Goal: Information Seeking & Learning: Find specific fact

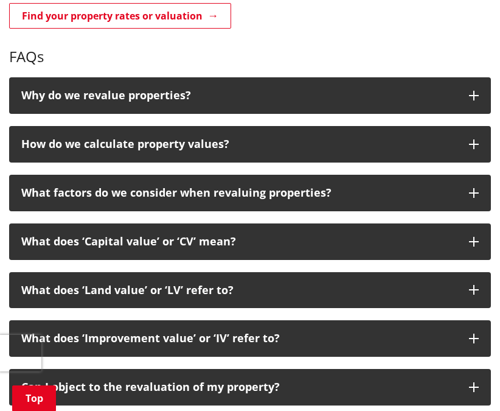
scroll to position [171, 0]
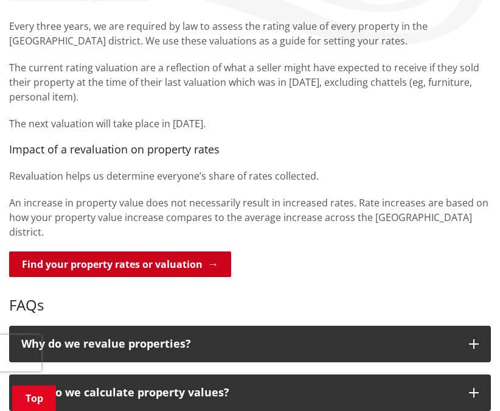
click at [197, 251] on link "Find your property rates or valuation" at bounding box center [120, 264] width 222 height 26
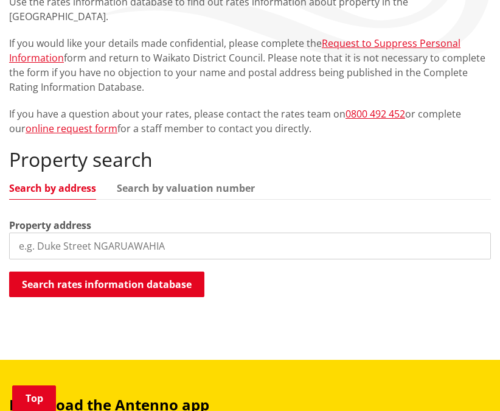
scroll to position [172, 0]
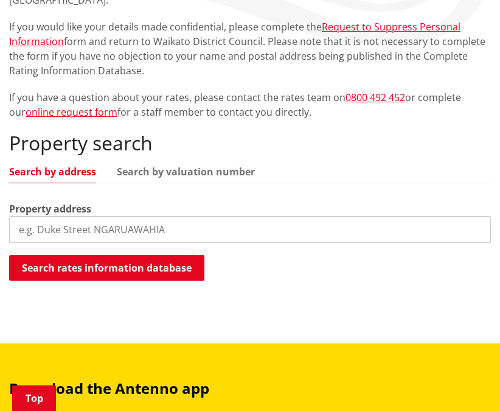
click at [212, 217] on input "search" at bounding box center [250, 229] width 482 height 27
type input "27b jellicoe avenue"
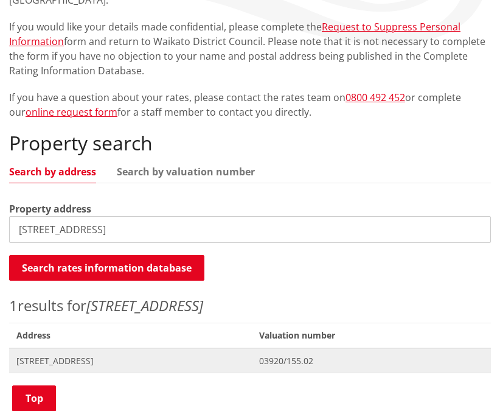
click at [103, 355] on span "27B Jellicoe Avenue TUAKAU" at bounding box center [130, 361] width 228 height 12
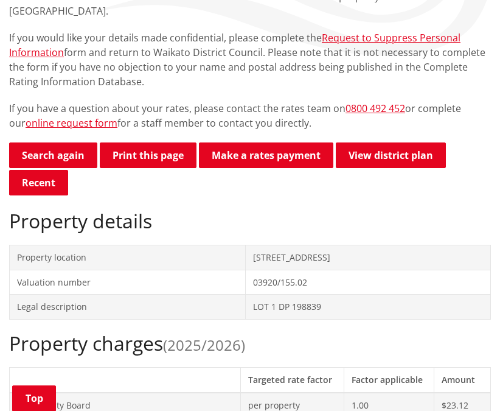
scroll to position [120, 0]
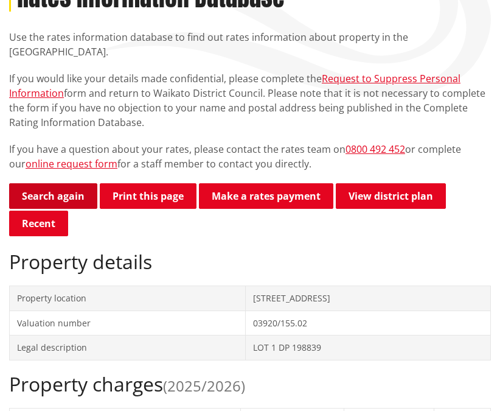
click at [72, 191] on link "Search again" at bounding box center [53, 196] width 88 height 26
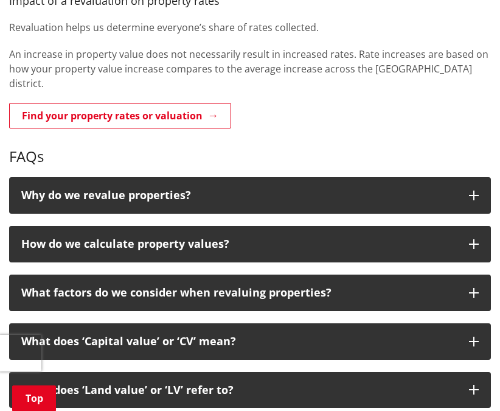
scroll to position [357, 0]
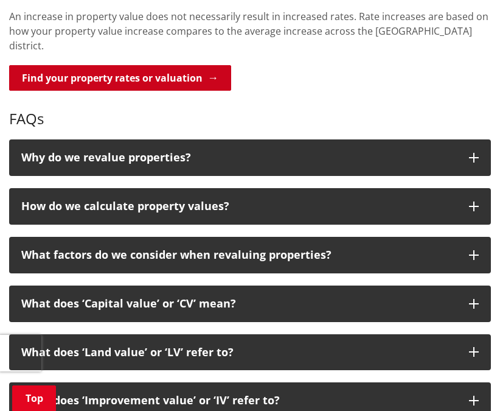
click at [199, 65] on link "Find your property rates or valuation" at bounding box center [120, 78] width 222 height 26
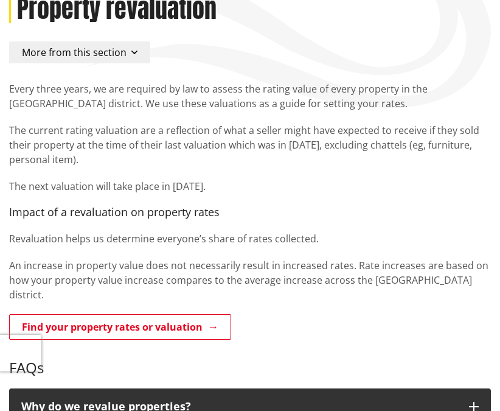
scroll to position [108, 0]
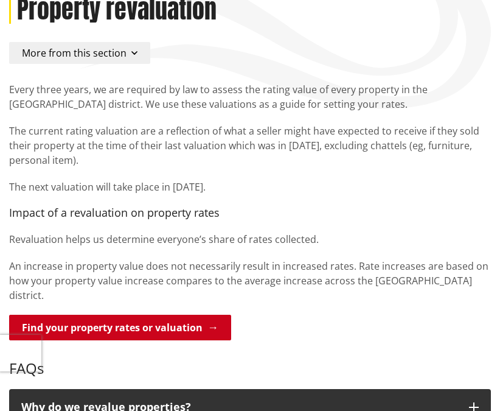
click at [209, 315] on link "Find your property rates or valuation" at bounding box center [120, 328] width 222 height 26
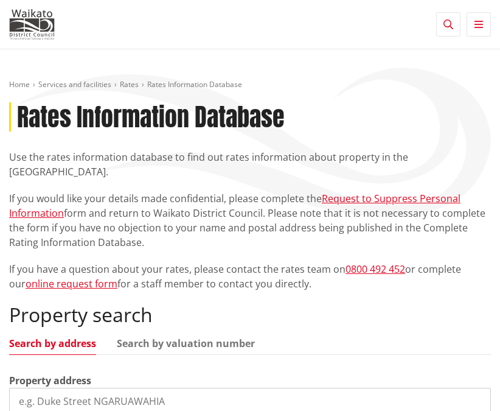
scroll to position [192, 0]
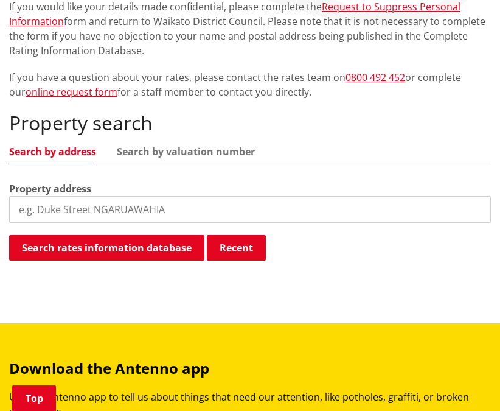
click at [105, 196] on input "search" at bounding box center [250, 209] width 482 height 27
type input "[STREET_ADDRESS][PERSON_NAME]"
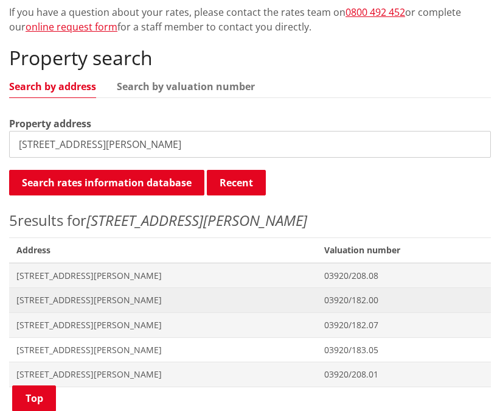
scroll to position [267, 0]
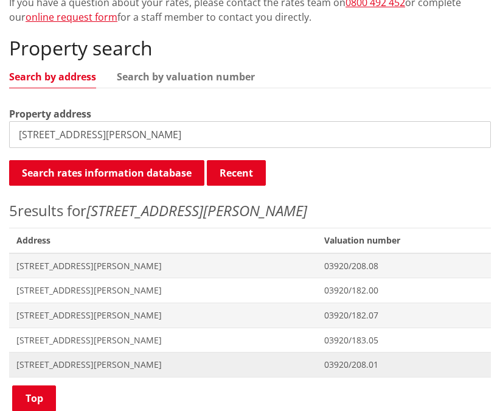
click at [97, 352] on span "Address [STREET_ADDRESS][PERSON_NAME]" at bounding box center [163, 364] width 308 height 25
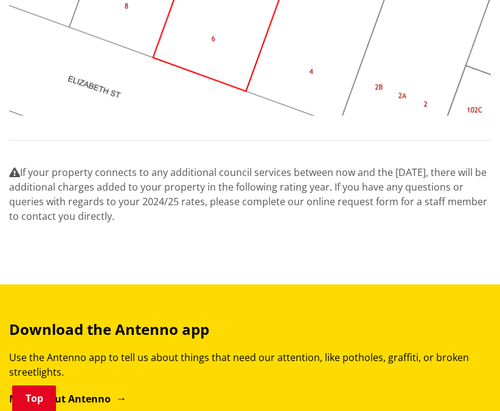
scroll to position [1037, 0]
